Goal: Information Seeking & Learning: Learn about a topic

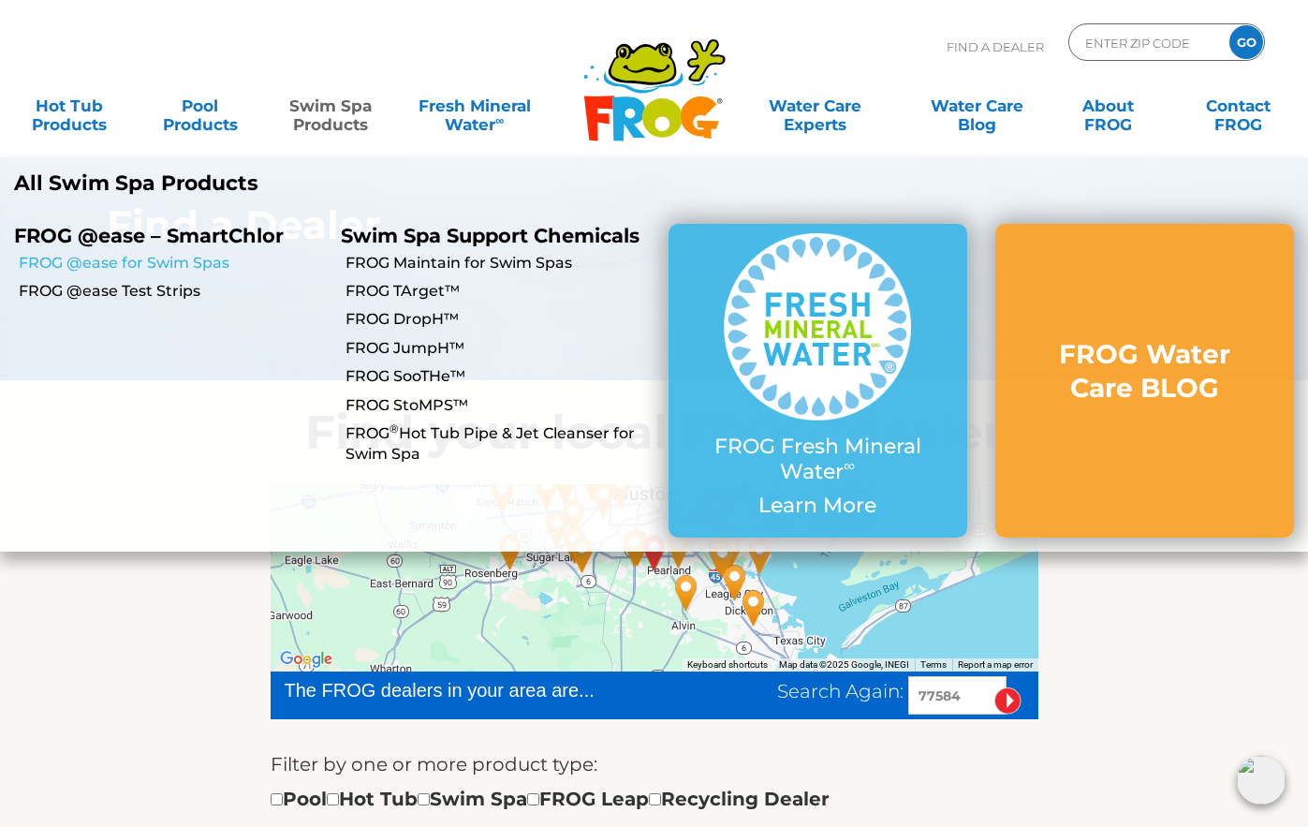
click at [189, 258] on link "FROG @ease for Swim Spas" at bounding box center [173, 263] width 308 height 21
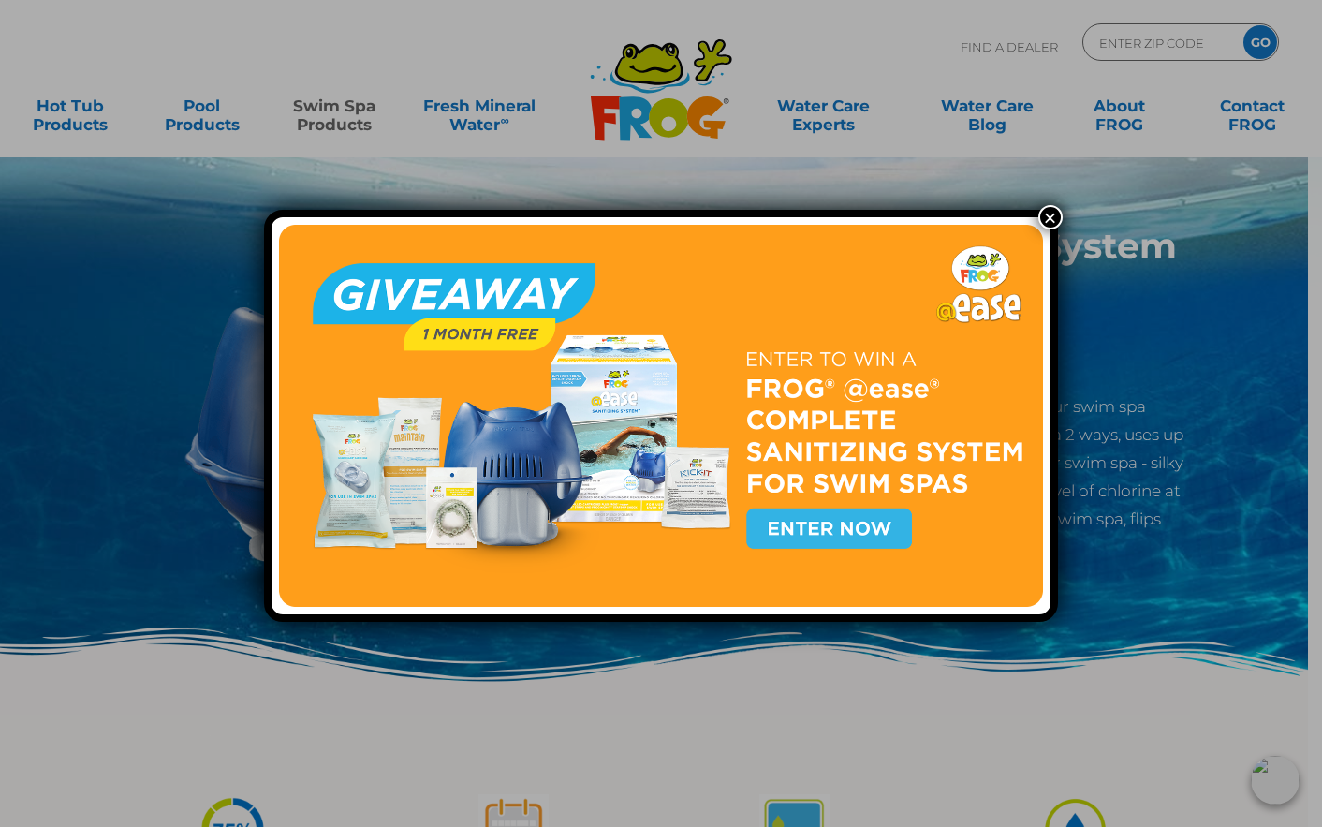
click at [1047, 214] on button "×" at bounding box center [1050, 217] width 24 height 24
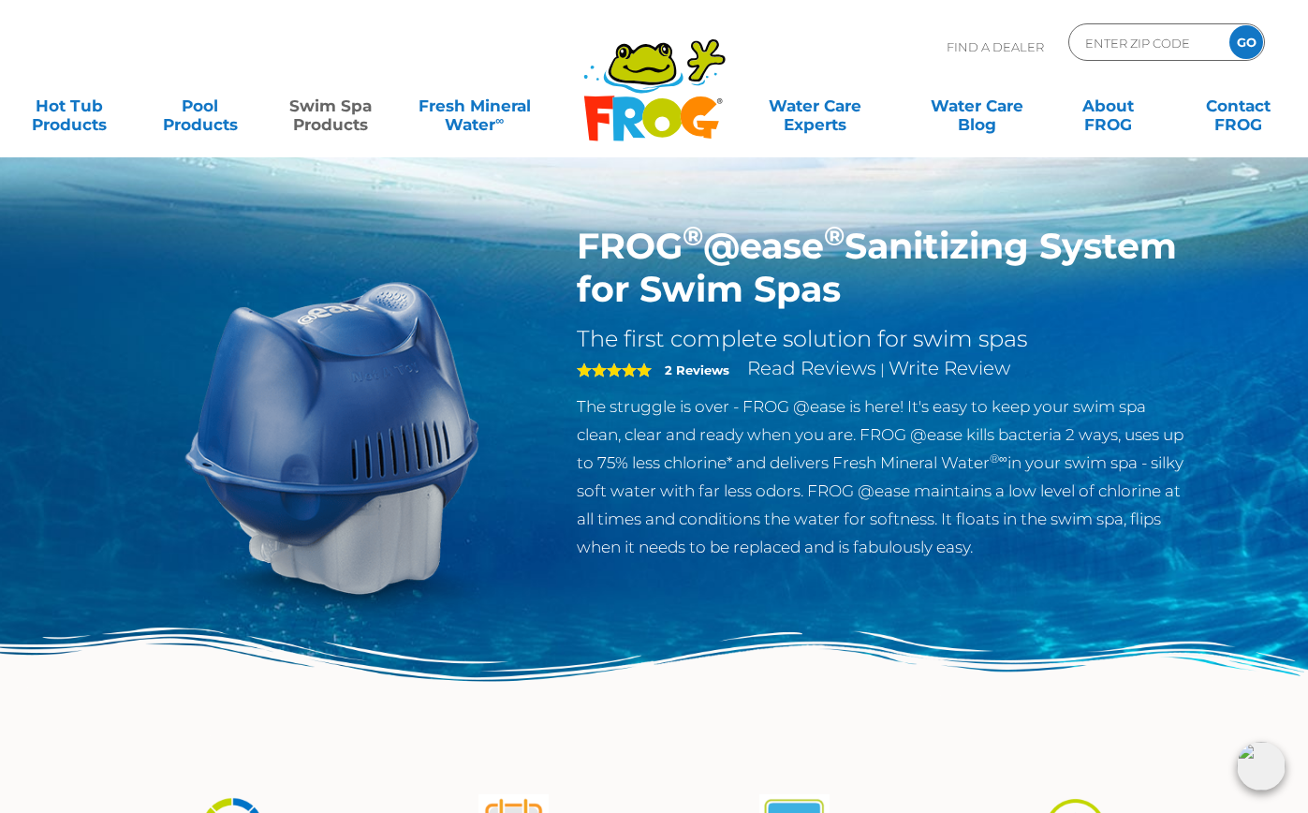
click at [869, 25] on div "Find A Dealer ENTER ZIP CODE GO" at bounding box center [654, 55] width 1270 height 64
